Goal: Navigation & Orientation: Find specific page/section

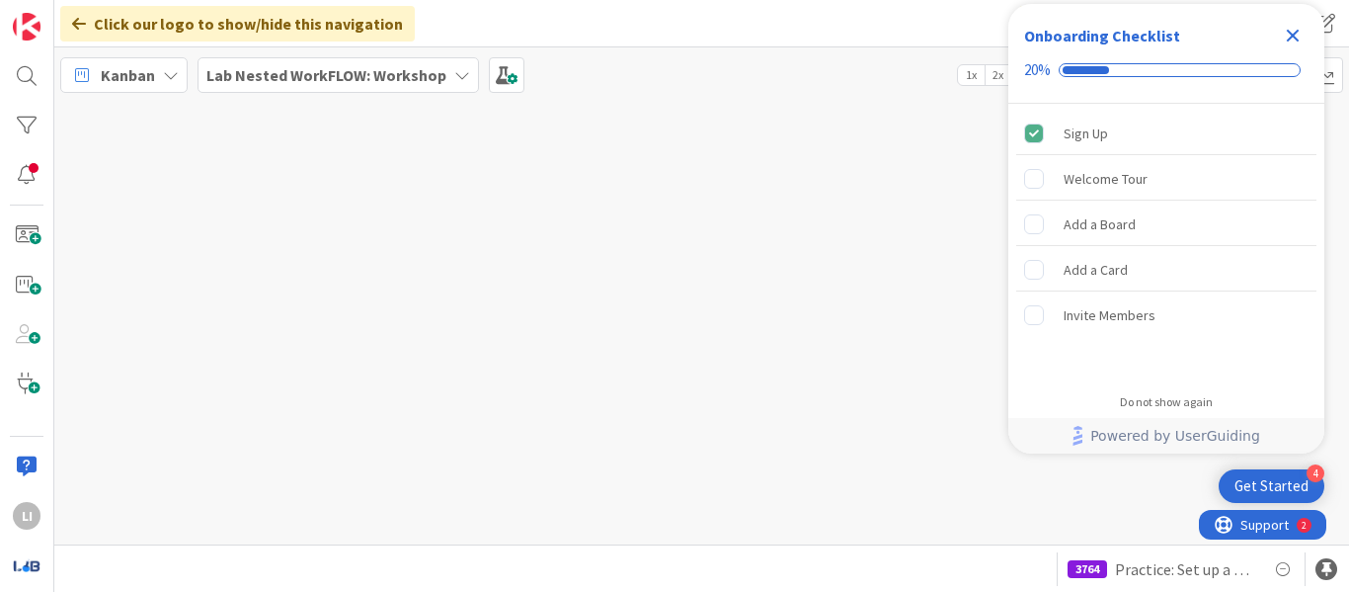
click at [1295, 36] on icon "Close Checklist" at bounding box center [1293, 36] width 13 height 13
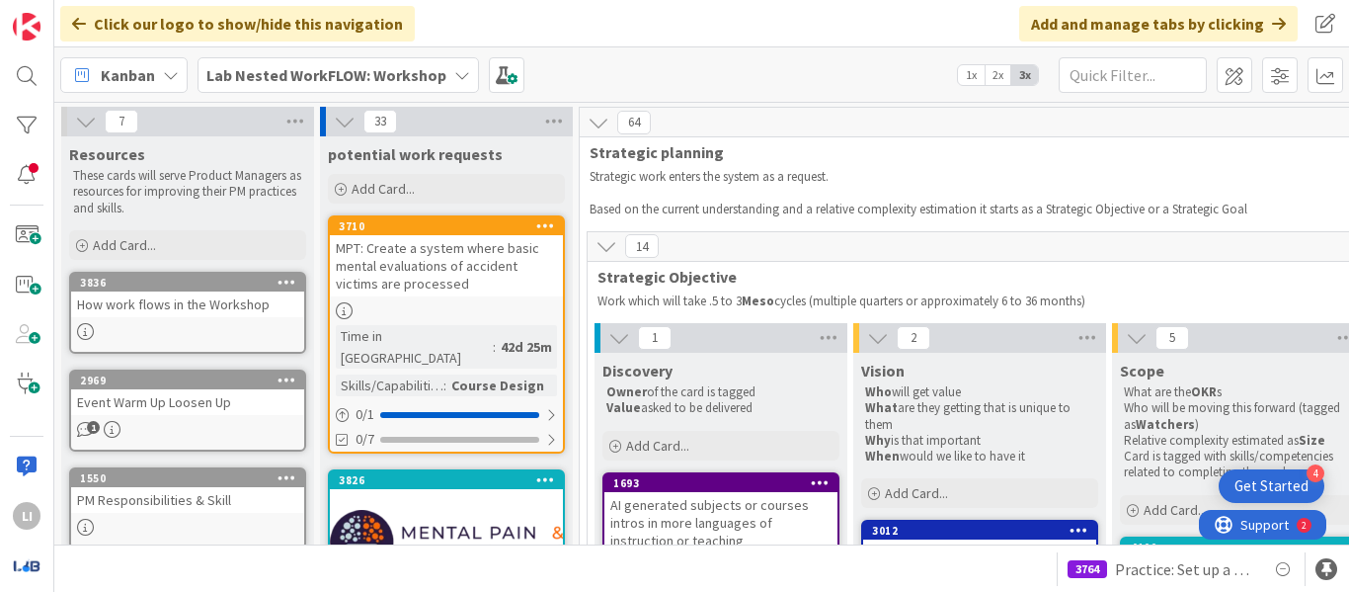
click at [317, 63] on span "Lab Nested WorkFLOW: Workshop" at bounding box center [326, 75] width 240 height 24
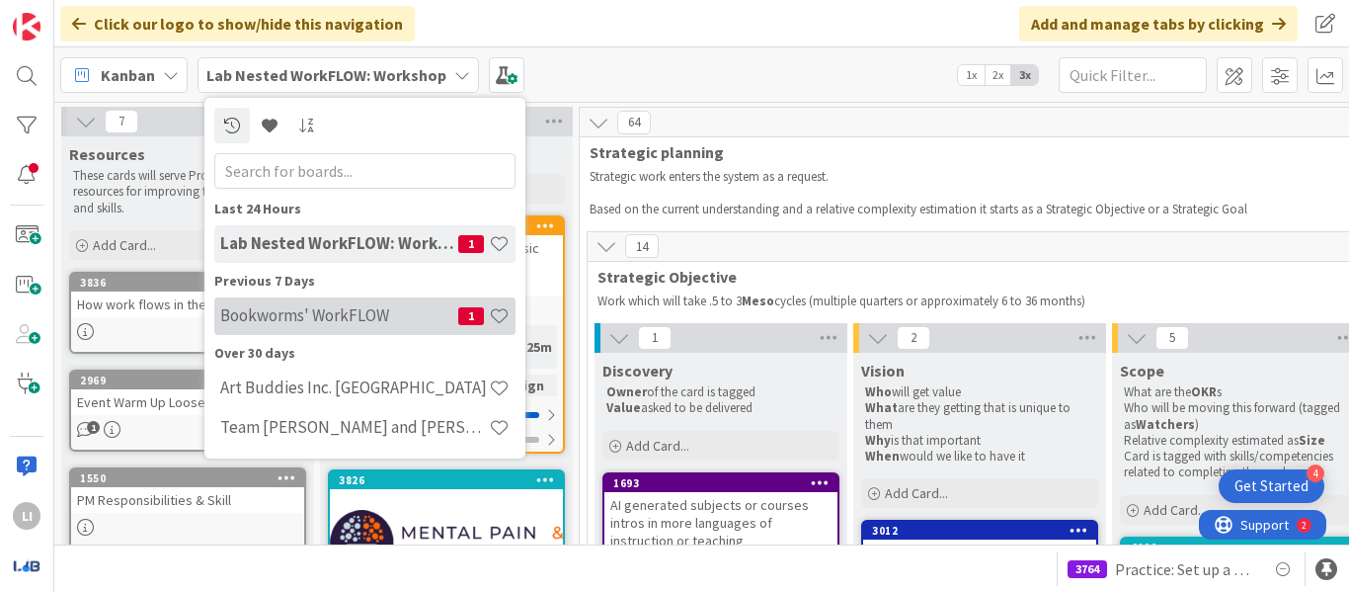
click at [353, 308] on h4 "Bookworms' WorkFLOW" at bounding box center [339, 315] width 238 height 20
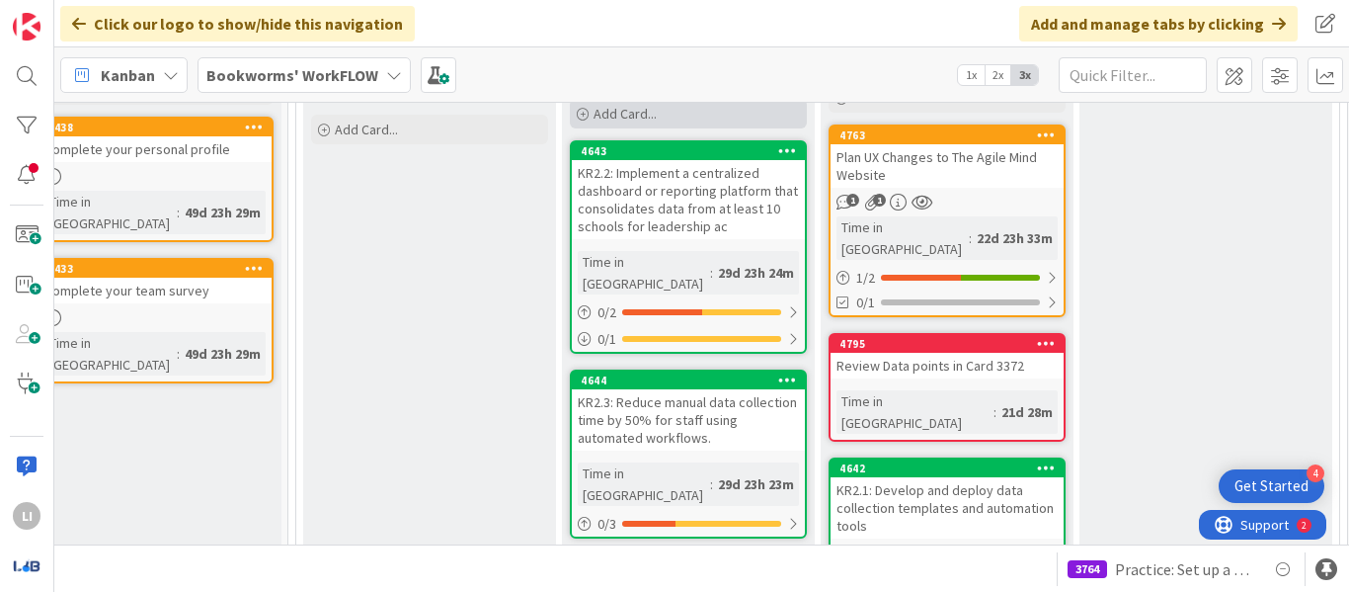
scroll to position [411, 291]
